Goal: Task Accomplishment & Management: Manage account settings

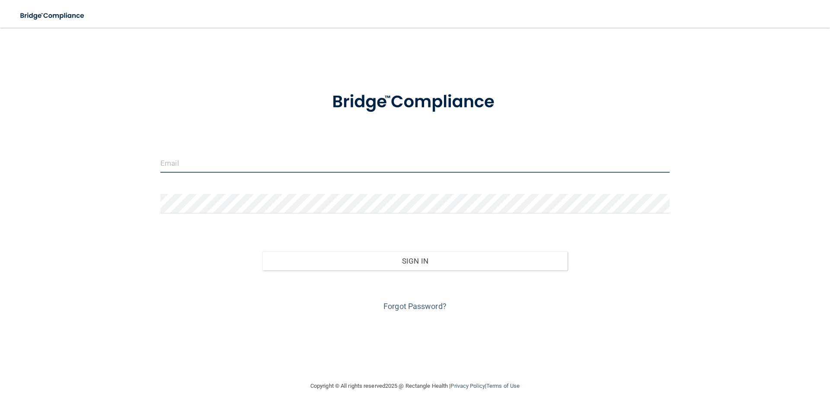
type input "[EMAIL_ADDRESS][DOMAIN_NAME]"
drag, startPoint x: 735, startPoint y: 30, endPoint x: 757, endPoint y: 26, distance: 22.0
click at [735, 30] on main "[EMAIL_ADDRESS][DOMAIN_NAME] Invalid email/password. You don't have permission …" at bounding box center [415, 218] width 830 height 381
drag, startPoint x: 830, startPoint y: 0, endPoint x: 652, endPoint y: 34, distance: 180.8
click at [647, 37] on main "[EMAIL_ADDRESS][DOMAIN_NAME] Invalid email/password. You don't have permission …" at bounding box center [415, 218] width 830 height 381
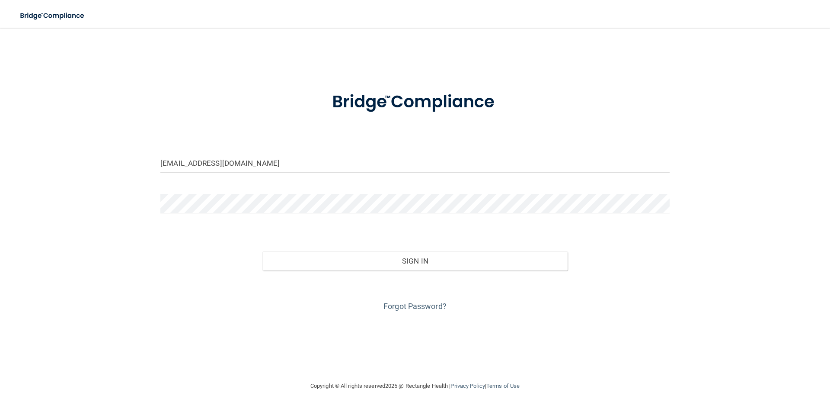
click at [210, 119] on div at bounding box center [415, 102] width 522 height 45
drag, startPoint x: 819, startPoint y: 0, endPoint x: 668, endPoint y: 38, distance: 155.5
click at [640, 53] on div "[EMAIL_ADDRESS][DOMAIN_NAME] Invalid email/password. You don't have permission …" at bounding box center [415, 204] width 796 height 336
click at [710, 13] on nav "Toggle navigation Manage My Enterprise Manage My Location" at bounding box center [415, 14] width 830 height 28
